Goal: Task Accomplishment & Management: Use online tool/utility

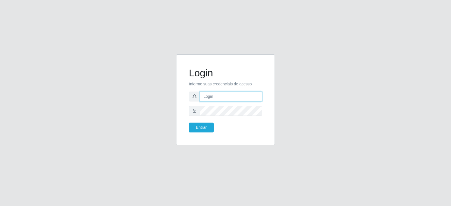
type input "[EMAIL_ADDRESS][DOMAIN_NAME]"
drag, startPoint x: 0, startPoint y: 0, endPoint x: 197, endPoint y: 128, distance: 235.5
click at [197, 128] on button "Entrar" at bounding box center [201, 128] width 25 height 10
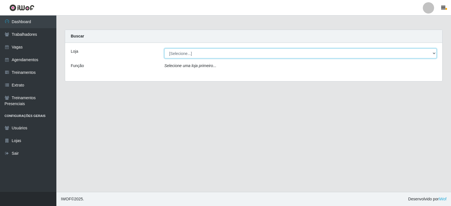
click at [181, 53] on select "[Selecione...] SuperFácil Atacado - Vale do Sol" at bounding box center [300, 53] width 272 height 10
select select "502"
click at [164, 48] on select "[Selecione...] SuperFácil Atacado - Vale do Sol" at bounding box center [300, 53] width 272 height 10
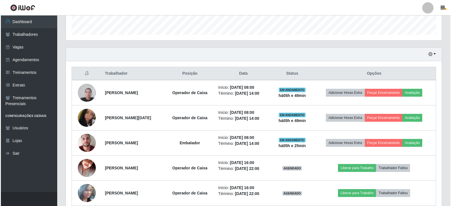
scroll to position [169, 0]
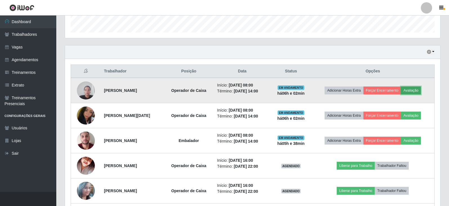
click at [413, 90] on button "Avaliação" at bounding box center [411, 90] width 20 height 8
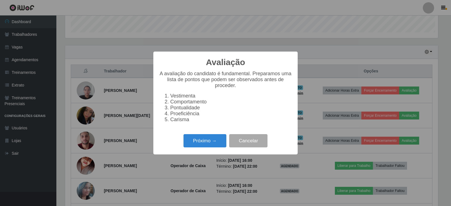
scroll to position [117, 373]
click at [206, 139] on button "Próximo →" at bounding box center [204, 140] width 43 height 13
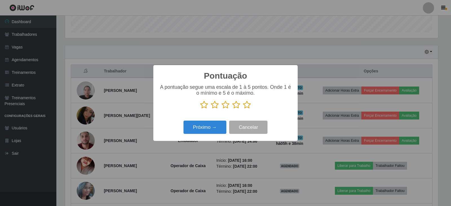
scroll to position [281519, 281263]
click at [244, 105] on icon at bounding box center [247, 105] width 8 height 8
click at [243, 109] on input "radio" at bounding box center [243, 109] width 0 height 0
click at [218, 131] on button "Próximo →" at bounding box center [204, 127] width 43 height 13
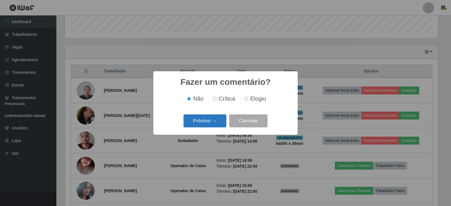
click at [215, 121] on button "Próximo →" at bounding box center [204, 120] width 43 height 13
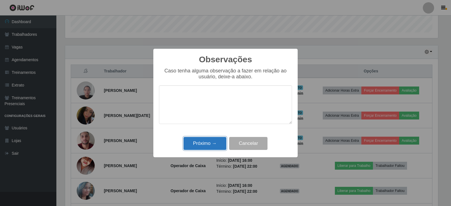
click at [208, 148] on button "Próximo →" at bounding box center [204, 143] width 43 height 13
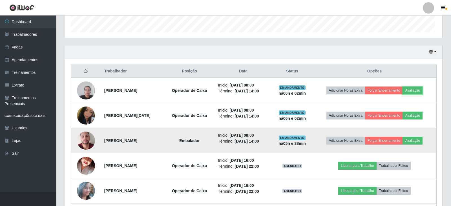
scroll to position [117, 375]
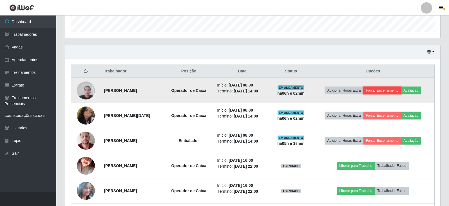
click at [372, 88] on button "Forçar Encerramento" at bounding box center [383, 90] width 38 height 8
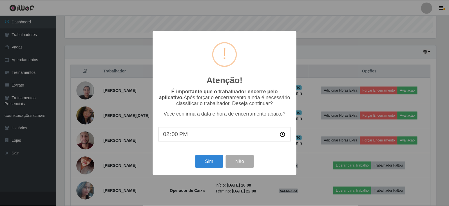
scroll to position [117, 373]
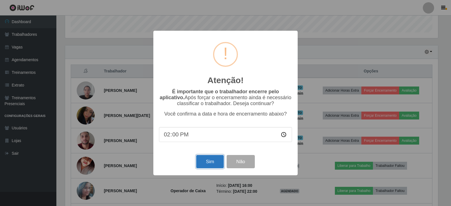
click at [203, 158] on button "Sim" at bounding box center [209, 161] width 27 height 13
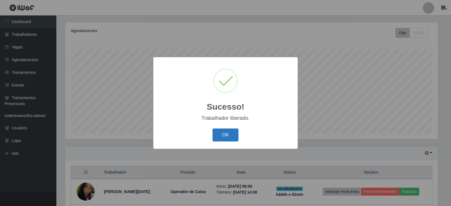
click at [221, 132] on button "OK" at bounding box center [225, 134] width 26 height 13
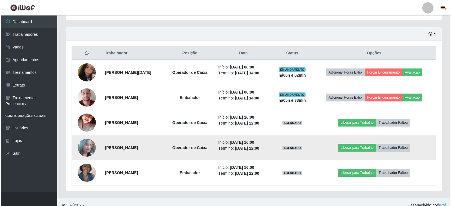
scroll to position [193, 0]
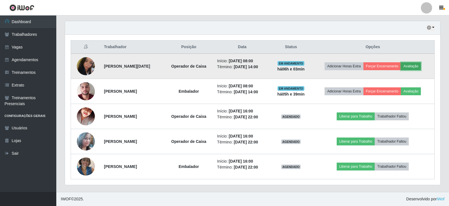
click at [419, 65] on button "Avaliação" at bounding box center [411, 66] width 20 height 8
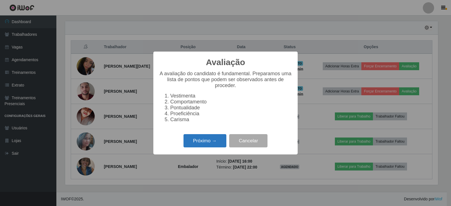
click at [206, 139] on button "Próximo →" at bounding box center [204, 140] width 43 height 13
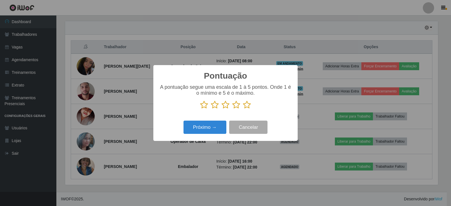
click at [245, 106] on icon at bounding box center [247, 105] width 8 height 8
click at [243, 109] on input "radio" at bounding box center [243, 109] width 0 height 0
click at [215, 129] on button "Próximo →" at bounding box center [204, 127] width 43 height 13
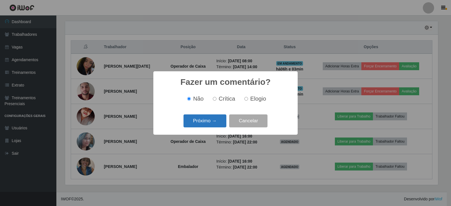
click at [207, 121] on button "Próximo →" at bounding box center [204, 120] width 43 height 13
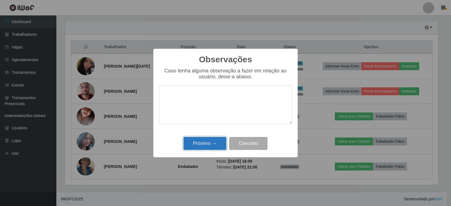
click at [208, 144] on button "Próximo →" at bounding box center [204, 143] width 43 height 13
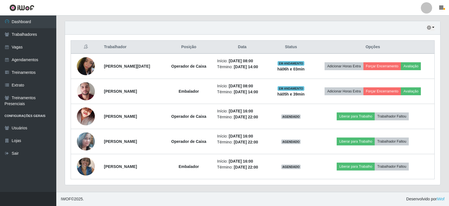
scroll to position [117, 375]
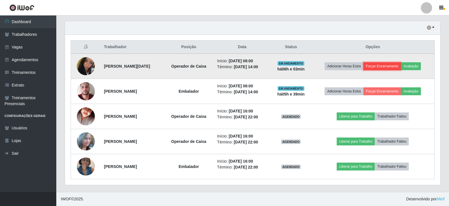
click at [378, 67] on button "Forçar Encerramento" at bounding box center [383, 66] width 38 height 8
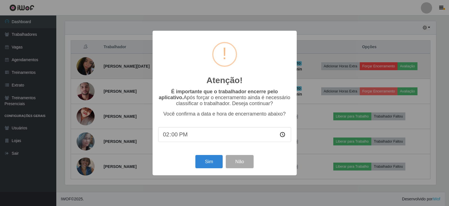
scroll to position [117, 373]
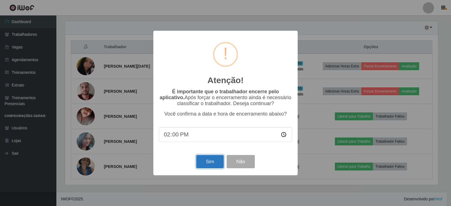
click at [212, 163] on button "Sim" at bounding box center [209, 161] width 27 height 13
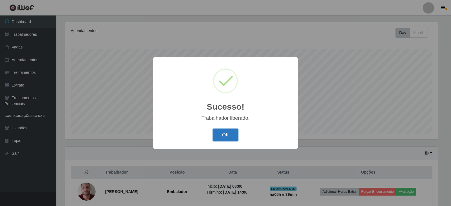
click at [232, 134] on button "OK" at bounding box center [225, 134] width 26 height 13
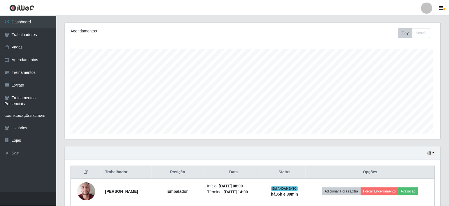
scroll to position [0, 0]
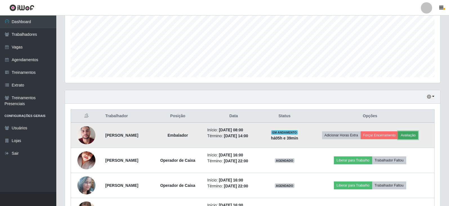
click at [413, 133] on button "Avaliação" at bounding box center [408, 135] width 20 height 8
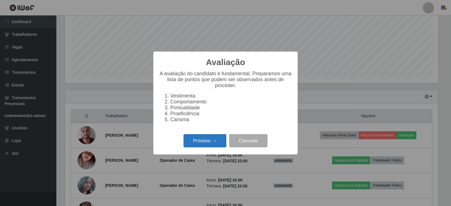
click at [207, 144] on button "Próximo →" at bounding box center [204, 140] width 43 height 13
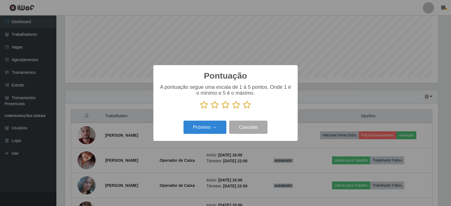
click at [244, 106] on icon at bounding box center [247, 105] width 8 height 8
click at [243, 109] on input "radio" at bounding box center [243, 109] width 0 height 0
click at [205, 126] on button "Próximo →" at bounding box center [204, 127] width 43 height 13
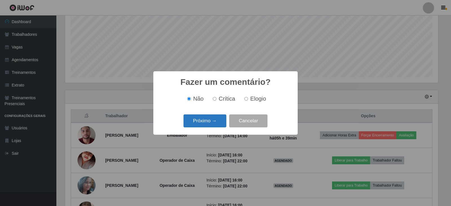
click at [200, 119] on button "Próximo →" at bounding box center [204, 120] width 43 height 13
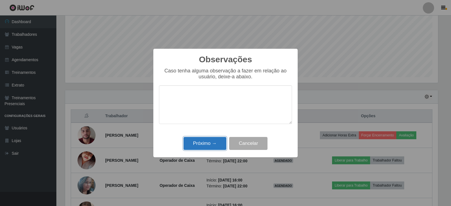
click at [209, 141] on button "Próximo →" at bounding box center [204, 143] width 43 height 13
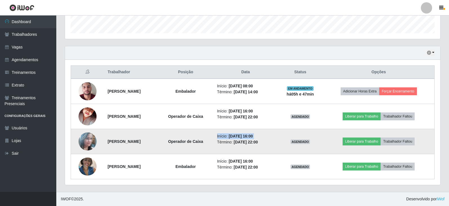
click at [229, 144] on tr "Magna Andrade de lima Operador de Caixa Início: [DATE] 16:00 Término: [DATE] 22…" at bounding box center [253, 141] width 364 height 25
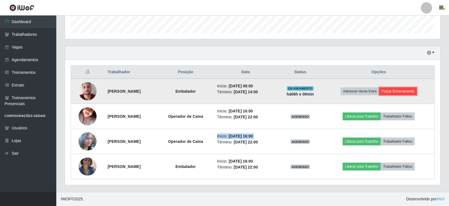
click at [410, 91] on button "Forçar Encerramento" at bounding box center [398, 91] width 38 height 8
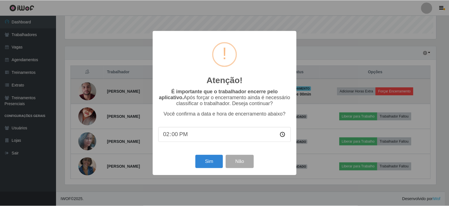
scroll to position [117, 373]
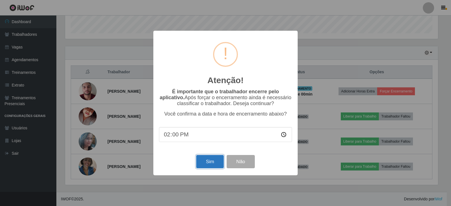
click at [207, 160] on button "Sim" at bounding box center [209, 161] width 27 height 13
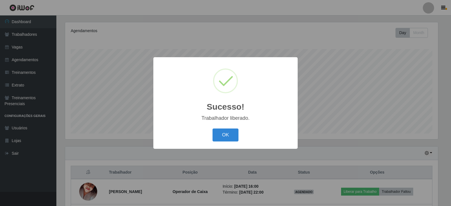
click at [219, 132] on button "OK" at bounding box center [225, 134] width 26 height 13
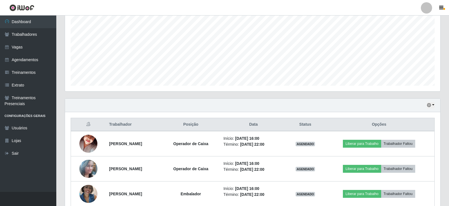
scroll to position [143, 0]
